Goal: Navigation & Orientation: Find specific page/section

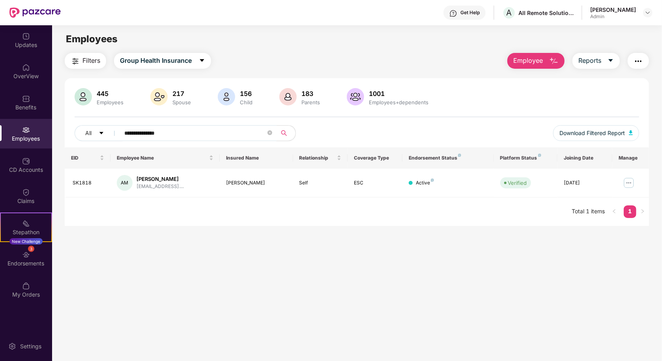
paste input "text"
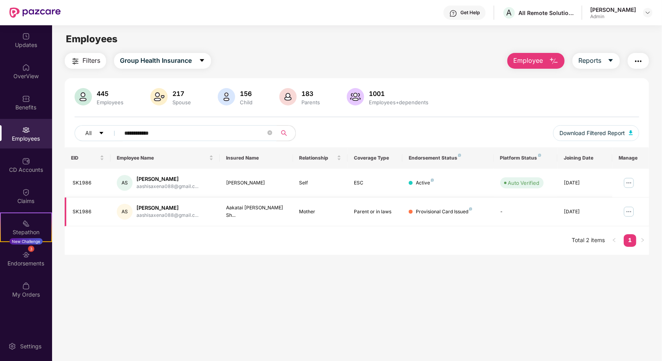
paste input "*"
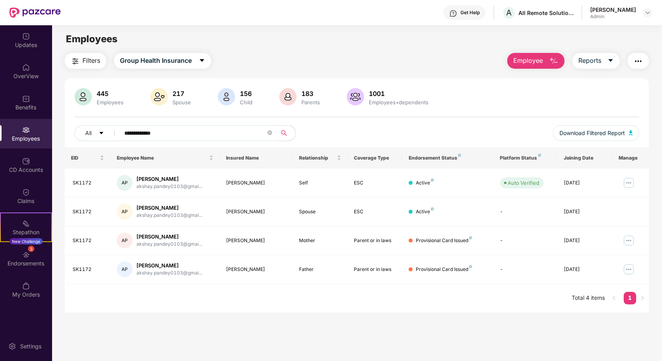
paste input "text"
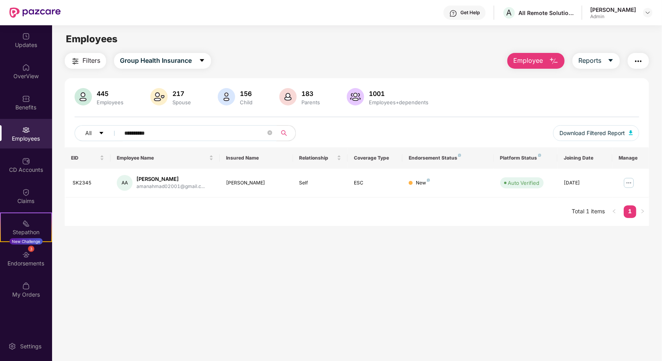
paste input "*"
type input "**********"
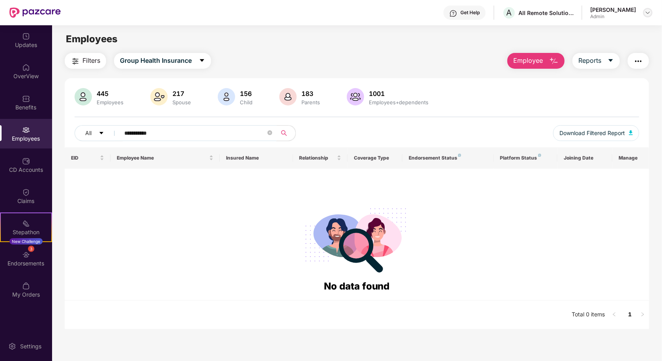
click at [649, 14] on img at bounding box center [648, 12] width 6 height 6
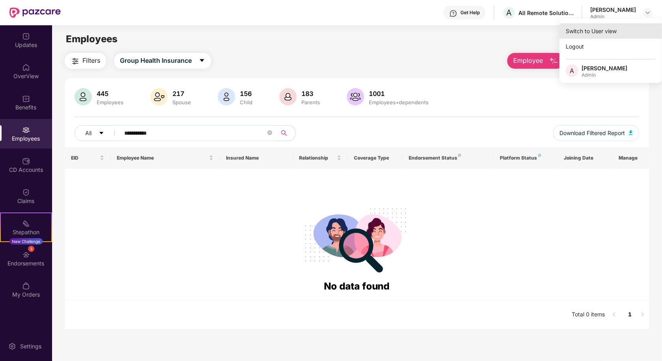
click at [597, 28] on div "Switch to User view" at bounding box center [611, 30] width 103 height 15
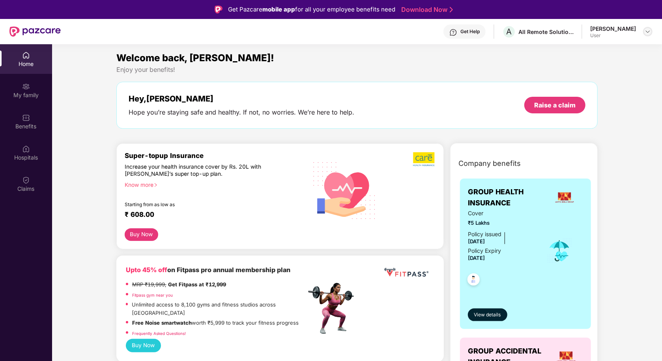
click at [647, 35] on div at bounding box center [647, 31] width 9 height 9
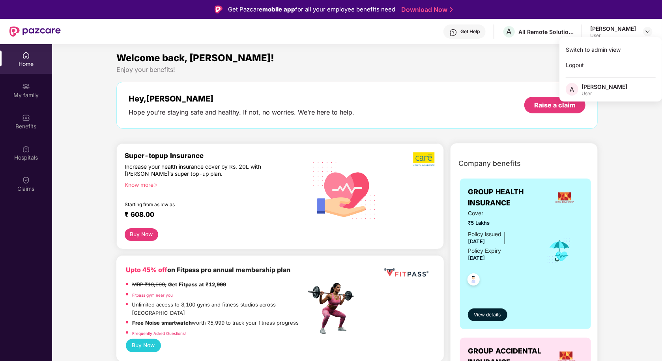
click at [306, 67] on div "Enjoy your benefits!" at bounding box center [357, 70] width 482 height 8
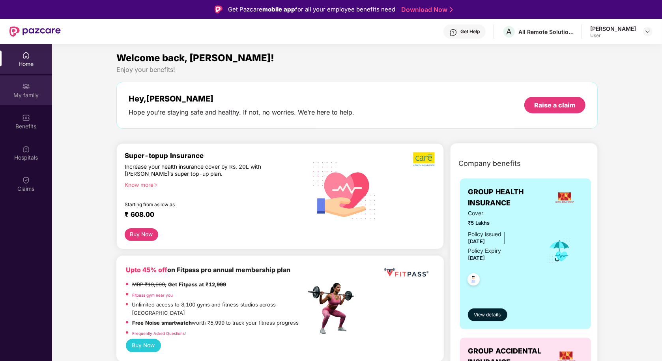
click at [30, 97] on div "My family" at bounding box center [26, 95] width 52 height 8
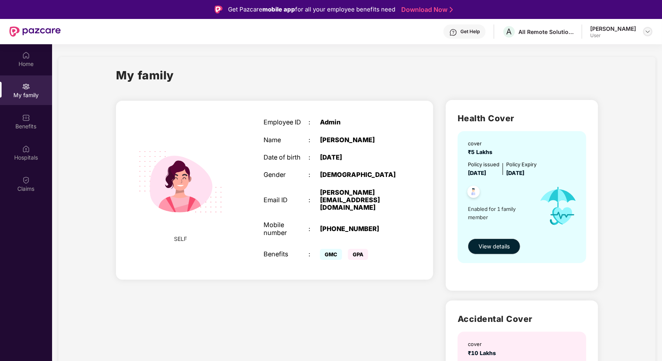
click at [652, 31] on div at bounding box center [647, 31] width 9 height 9
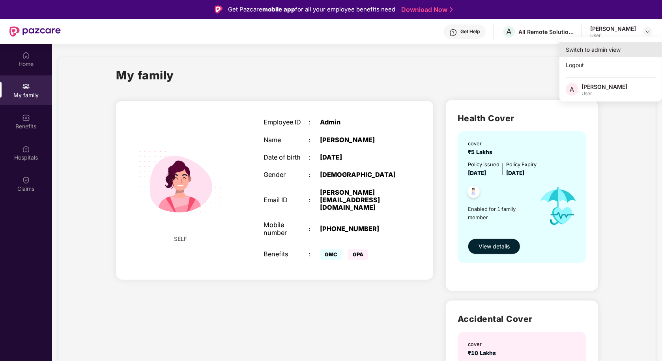
click at [615, 54] on div "Switch to admin view" at bounding box center [611, 49] width 103 height 15
